Goal: Check status: Check status

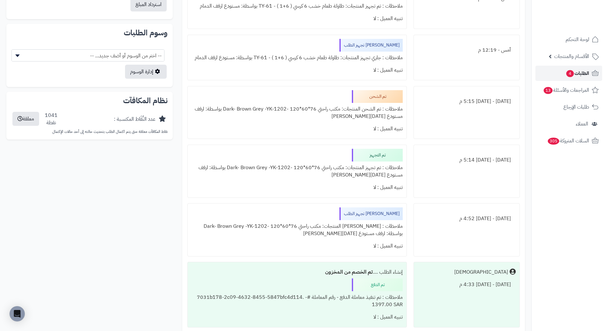
click at [579, 76] on span "الطلبات 4" at bounding box center [578, 73] width 24 height 9
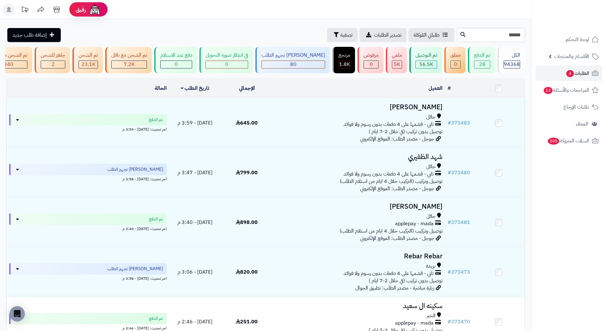
type input "******"
